Goal: Transaction & Acquisition: Purchase product/service

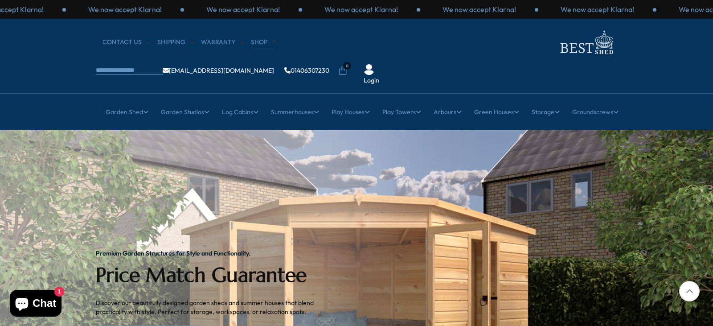
click at [252, 42] on link "Shop" at bounding box center [263, 42] width 25 height 9
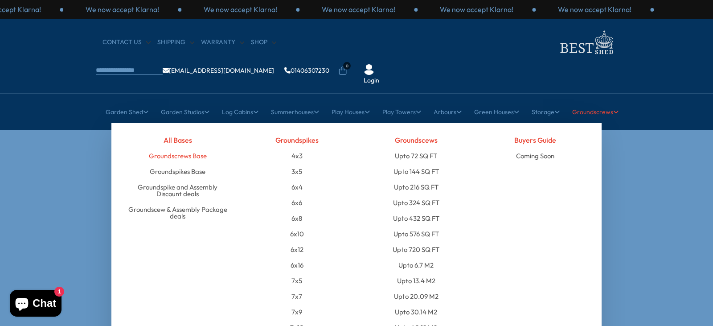
click at [175, 148] on link "Groundscrews Base" at bounding box center [178, 156] width 58 height 16
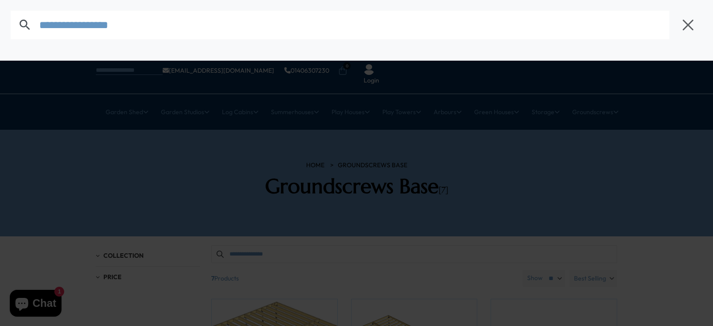
click at [74, 34] on input "text" at bounding box center [354, 25] width 630 height 29
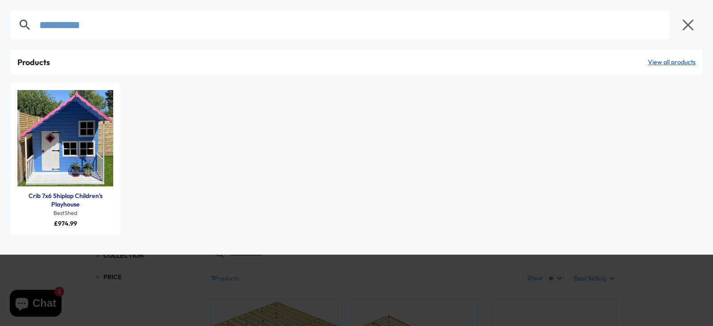
type input "**********"
